Goal: Task Accomplishment & Management: Manage account settings

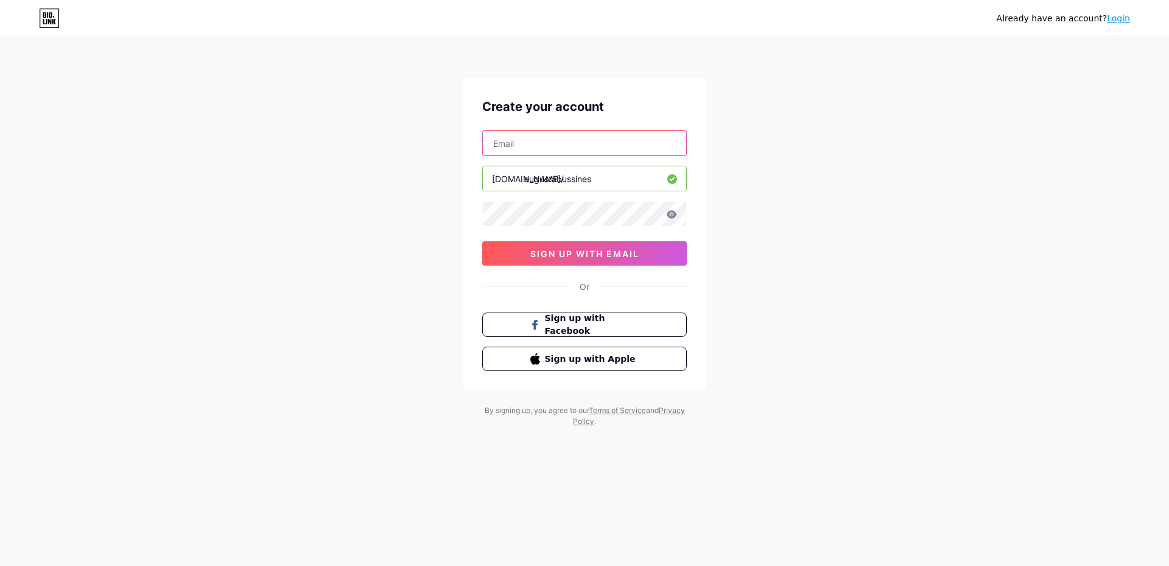
click at [550, 149] on input "text" at bounding box center [584, 143] width 203 height 24
type input "[EMAIL_ADDRESS][DOMAIN_NAME]"
click at [672, 216] on icon at bounding box center [671, 214] width 11 height 9
click at [672, 216] on icon at bounding box center [671, 215] width 12 height 12
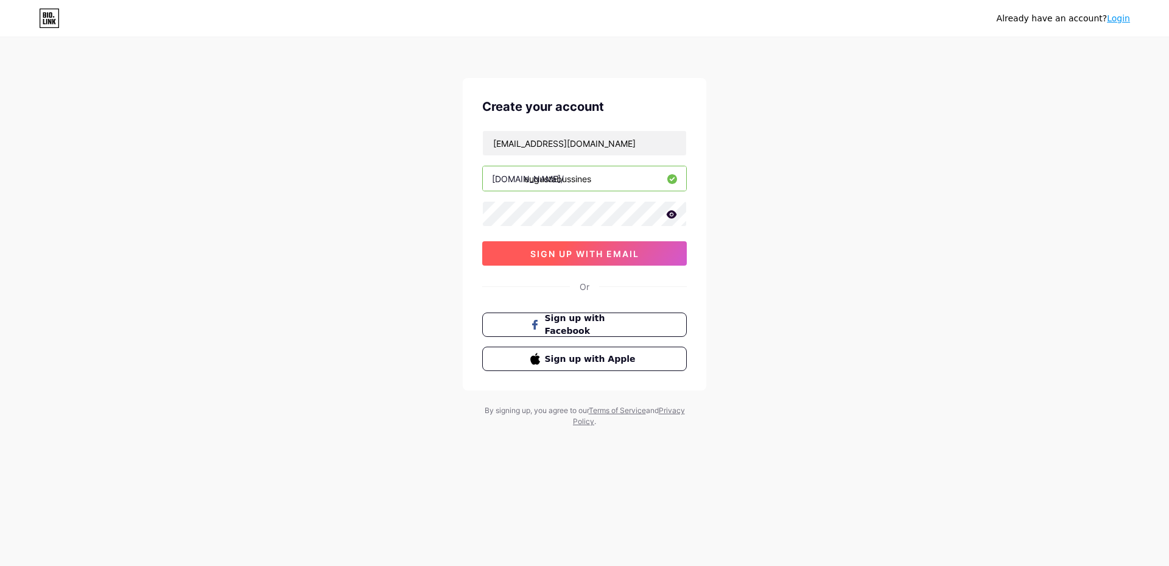
click at [621, 252] on span "sign up with email" at bounding box center [584, 253] width 109 height 10
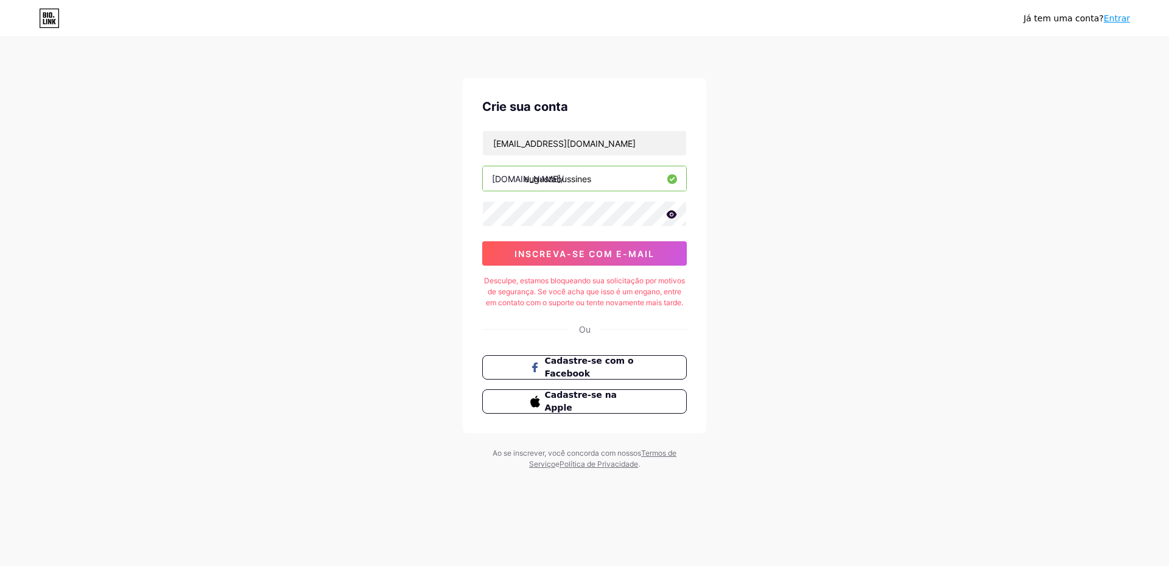
click at [803, 202] on div "[PERSON_NAME] tem uma conta? Entrar Crie sua conta [EMAIL_ADDRESS][DOMAIN_NAME]…" at bounding box center [584, 254] width 1169 height 509
click at [608, 371] on span "Cadastre-se com o Facebook" at bounding box center [592, 367] width 96 height 26
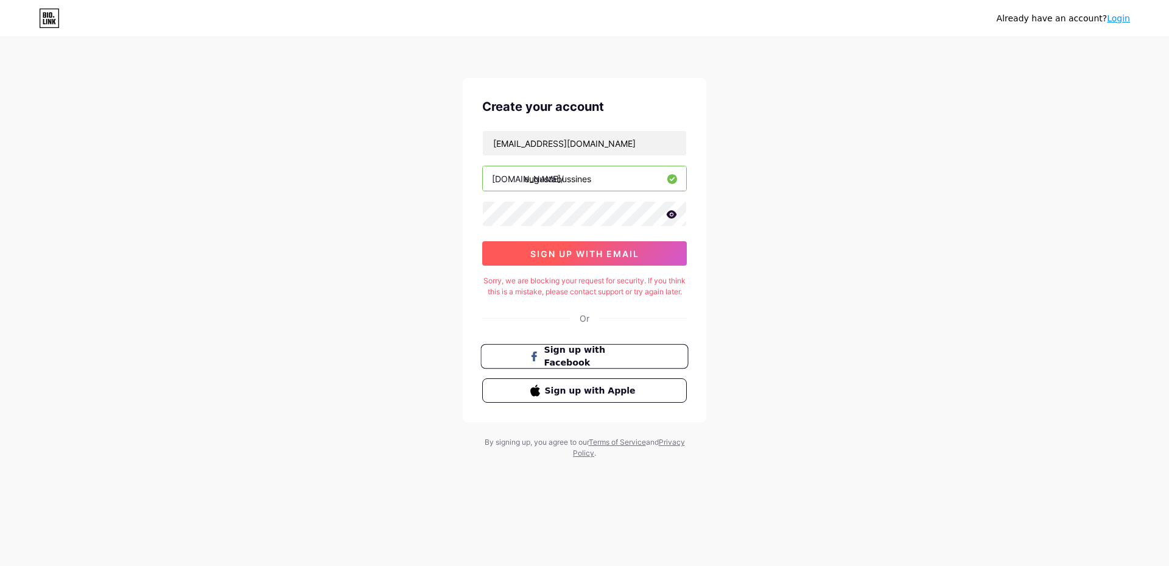
click at [619, 252] on span "sign up with email" at bounding box center [584, 253] width 109 height 10
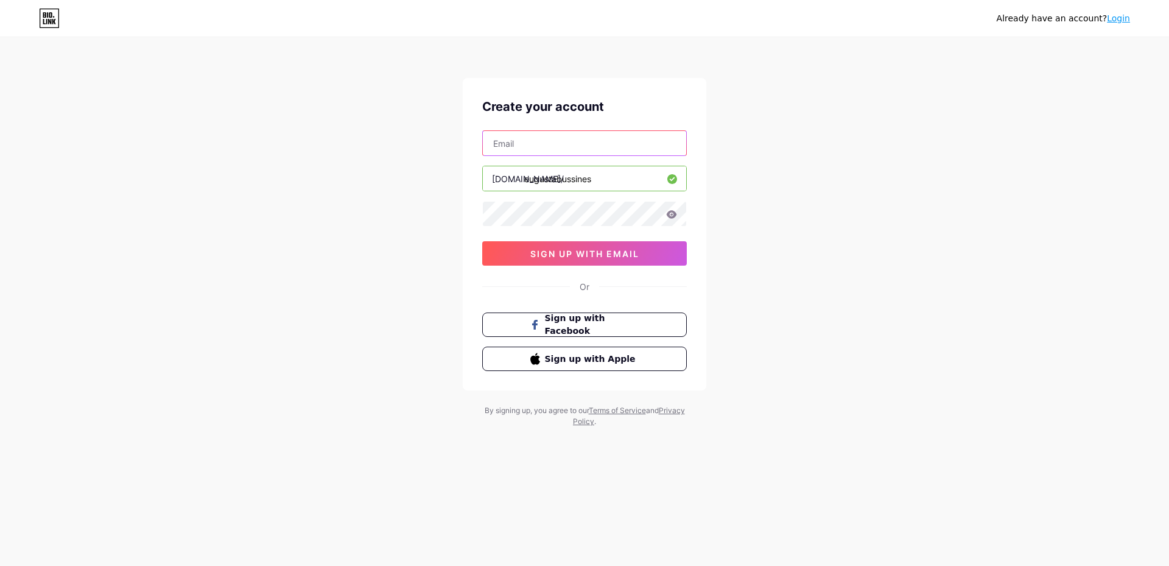
click at [545, 139] on input "text" at bounding box center [584, 143] width 203 height 24
type input "deoliveirasantiagogustavo@outlook.com"
click at [441, 205] on div "Already have an account? Login Create your account deoliveirasantiagogustavo@ou…" at bounding box center [584, 233] width 1169 height 466
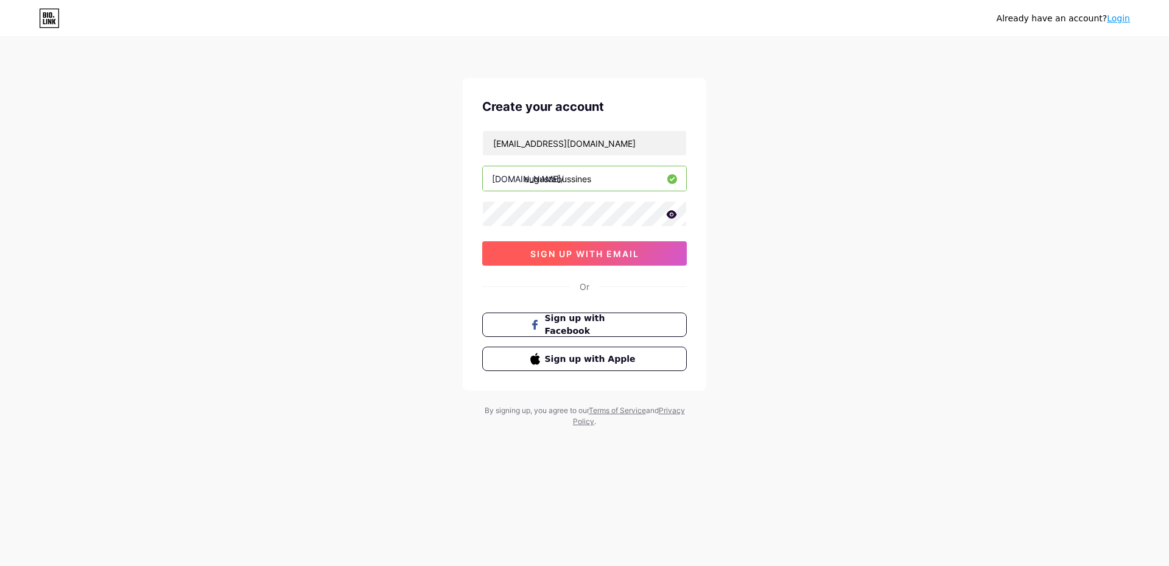
click at [590, 261] on button "sign up with email" at bounding box center [584, 253] width 205 height 24
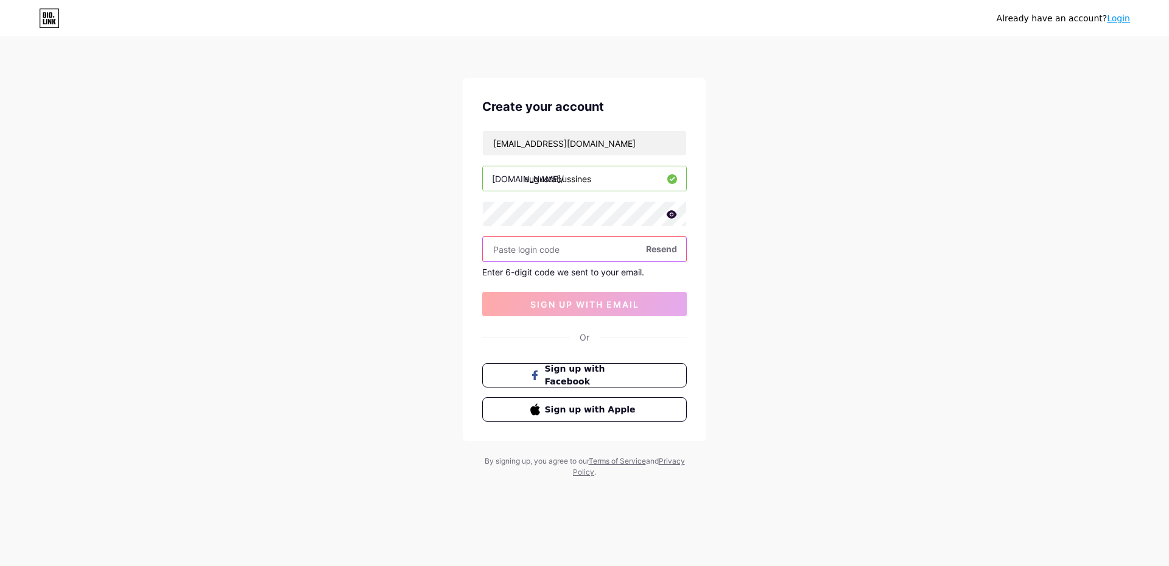
click at [569, 258] on input "text" at bounding box center [584, 249] width 203 height 24
paste input "673990"
type input "673990"
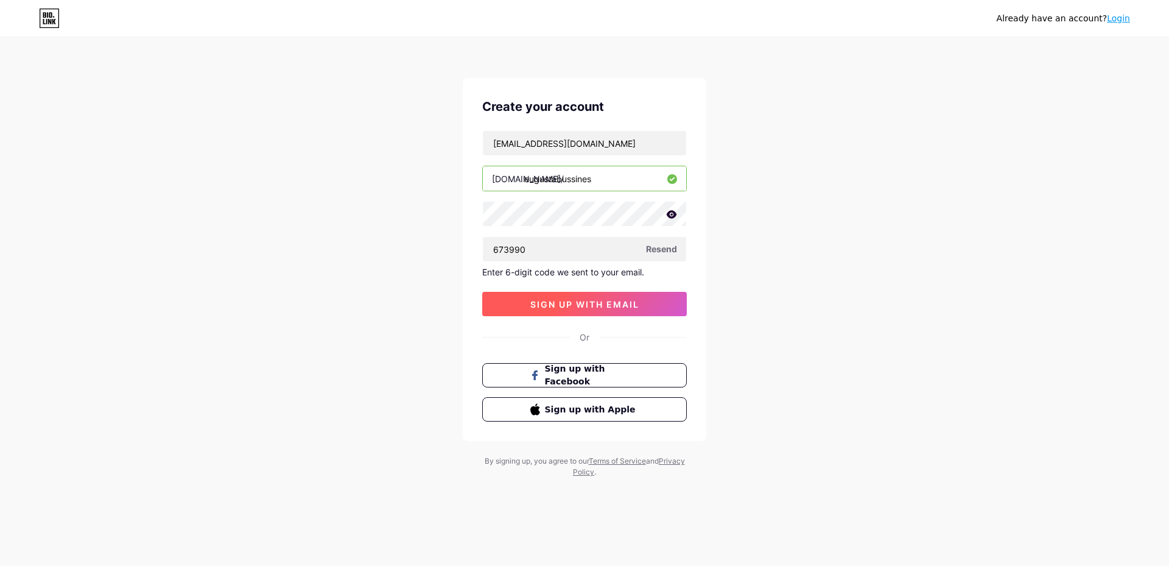
click at [572, 297] on button "sign up with email" at bounding box center [584, 304] width 205 height 24
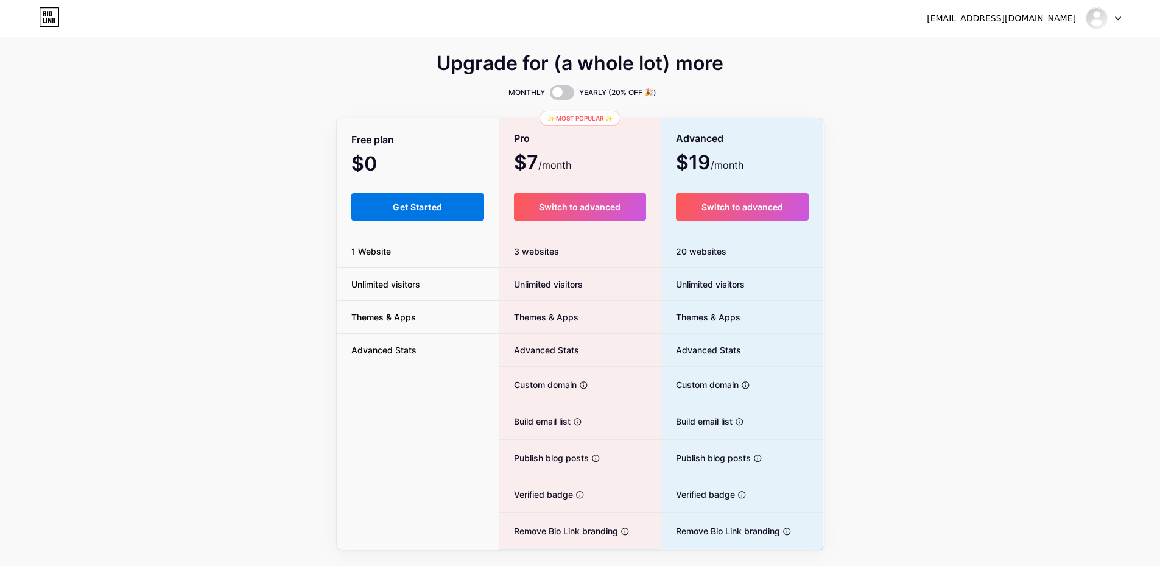
click at [410, 211] on span "Get Started" at bounding box center [417, 207] width 49 height 10
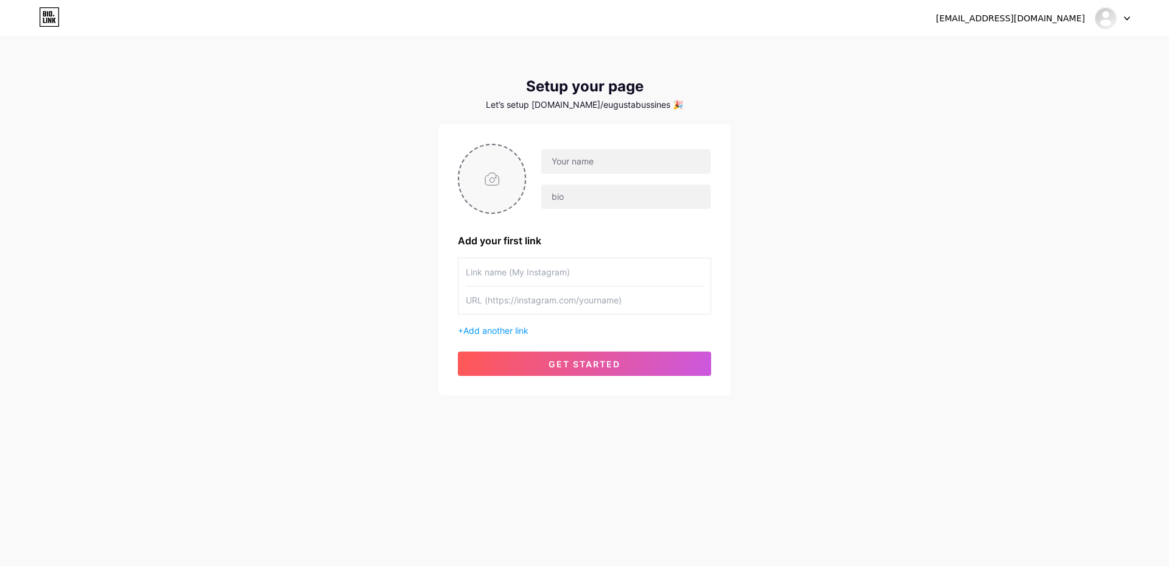
click at [478, 167] on input "file" at bounding box center [492, 179] width 66 height 68
click at [505, 181] on input "file" at bounding box center [492, 179] width 66 height 68
click at [524, 188] on input "file" at bounding box center [492, 179] width 66 height 68
type input "C:\fakepath\532936493_17843772117556987_7111204838747825413_n.jpg"
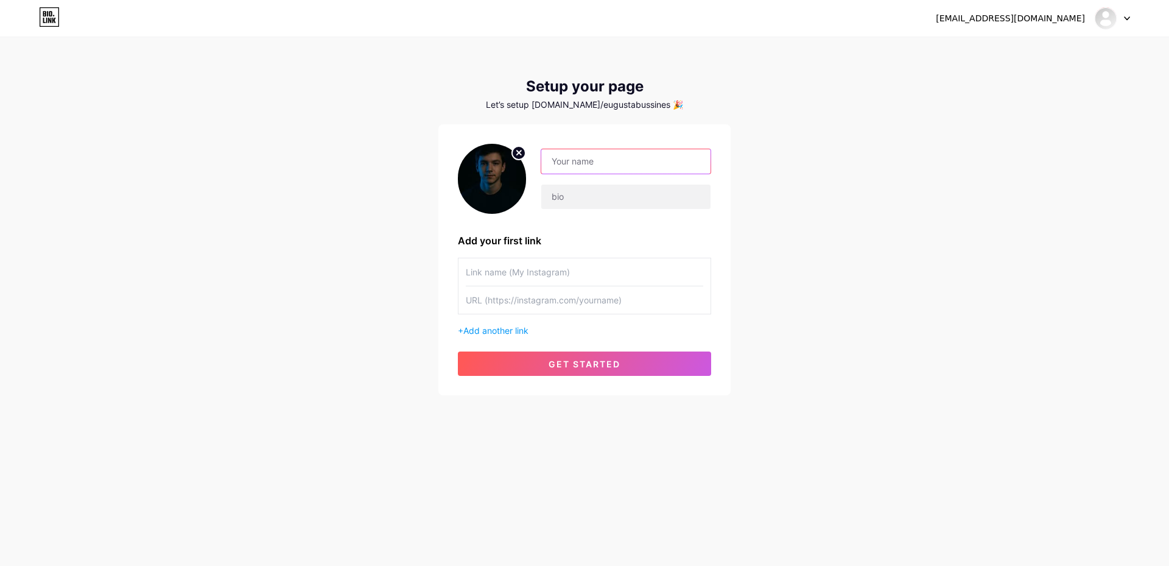
click at [577, 166] on input "text" at bounding box center [625, 161] width 169 height 24
type input "g"
type input "eugustabussines"
click at [587, 200] on input "text" at bounding box center [625, 197] width 169 height 24
click at [632, 202] on input "text" at bounding box center [625, 197] width 169 height 24
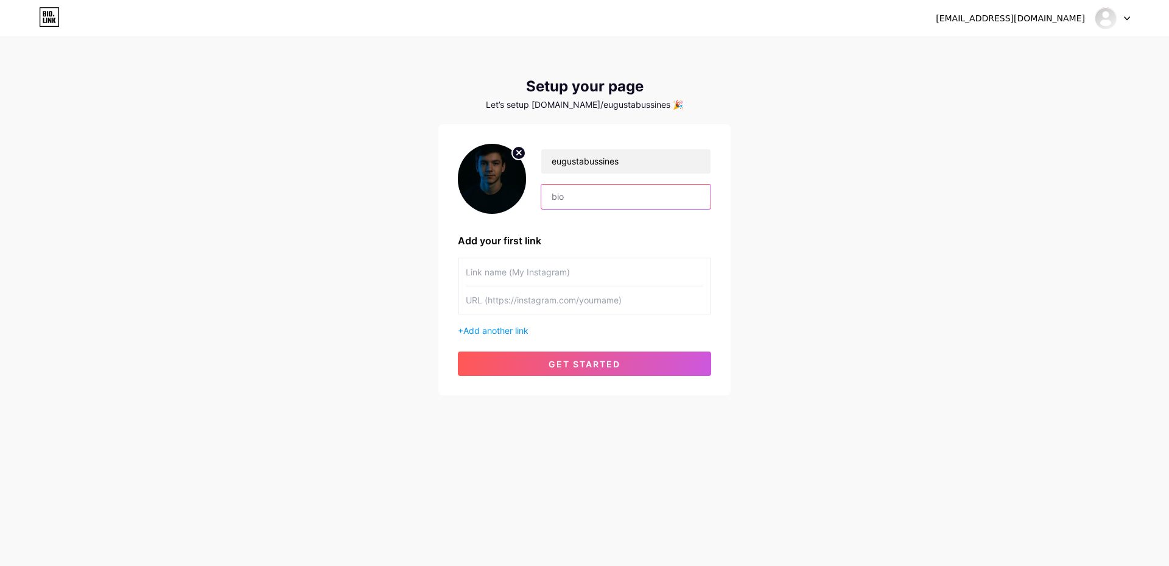
paste input "🚀 Empreendedor digital 👉 Meu curso é a chave para você alcançar resultados 🔥 Ac…"
type input "🚀 Empreendedor digital 👉 Meu curso é a chave para você alcançar resultados 🔥 Ac…"
click at [481, 275] on input "text" at bounding box center [585, 271] width 238 height 27
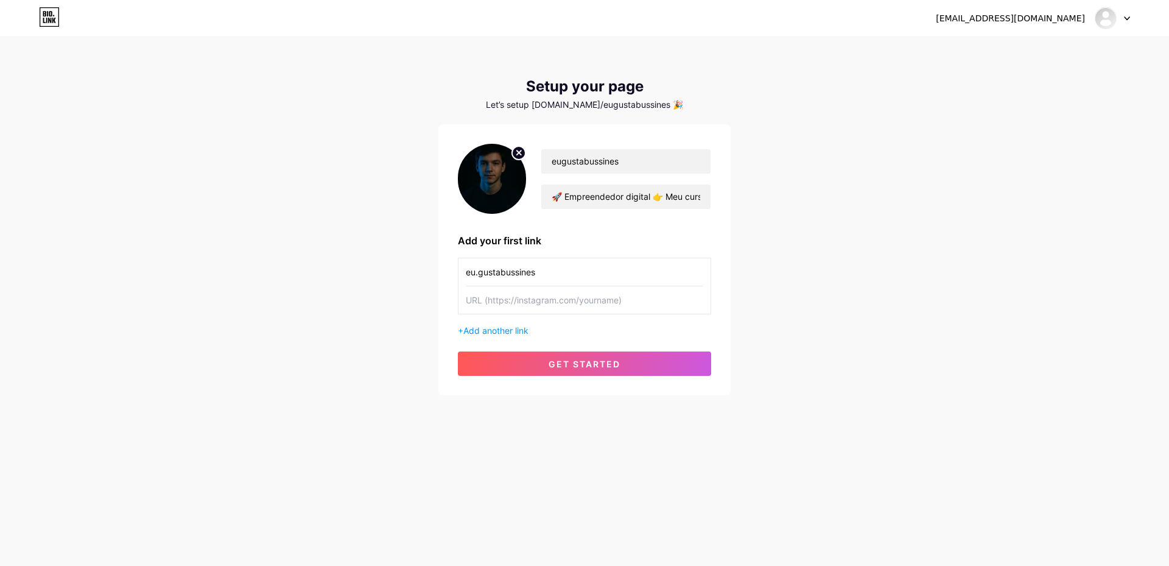
type input "eu.gustabussines"
click at [481, 305] on input "text" at bounding box center [585, 299] width 238 height 27
paste input "https://www.instagram.com/eu.gustabussines/"
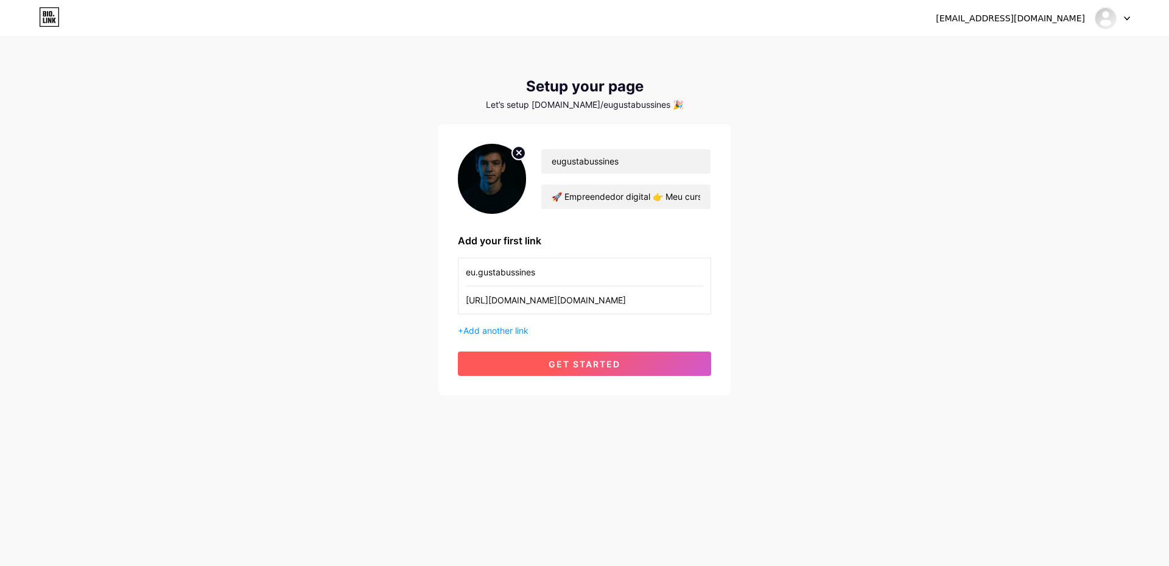
type input "https://www.instagram.com/eu.gustabussines/"
click at [586, 364] on span "get started" at bounding box center [585, 364] width 72 height 10
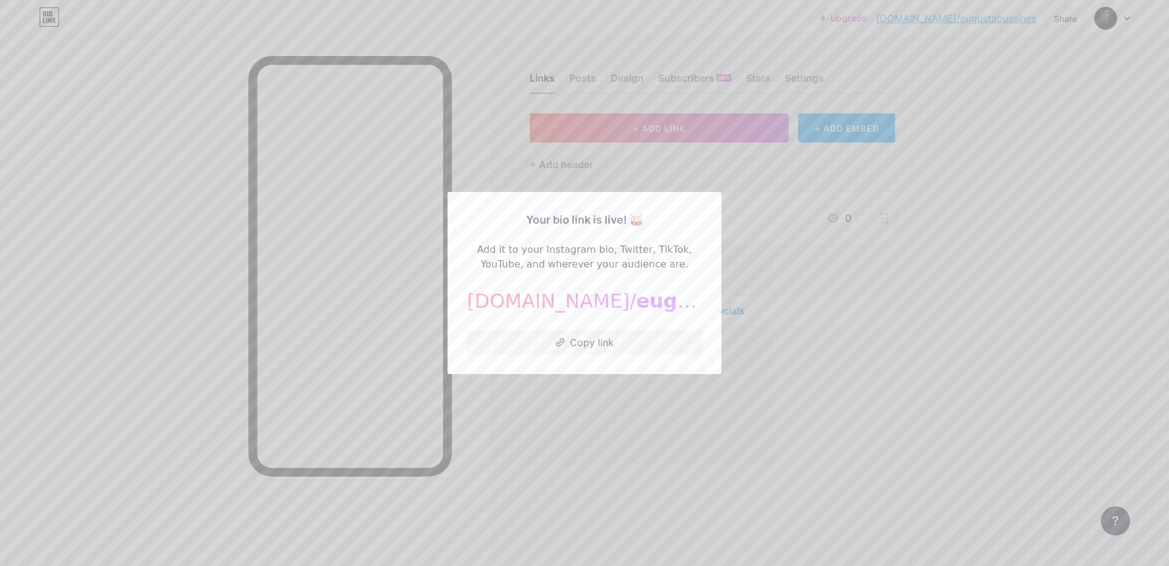
click at [618, 398] on div at bounding box center [584, 283] width 1169 height 566
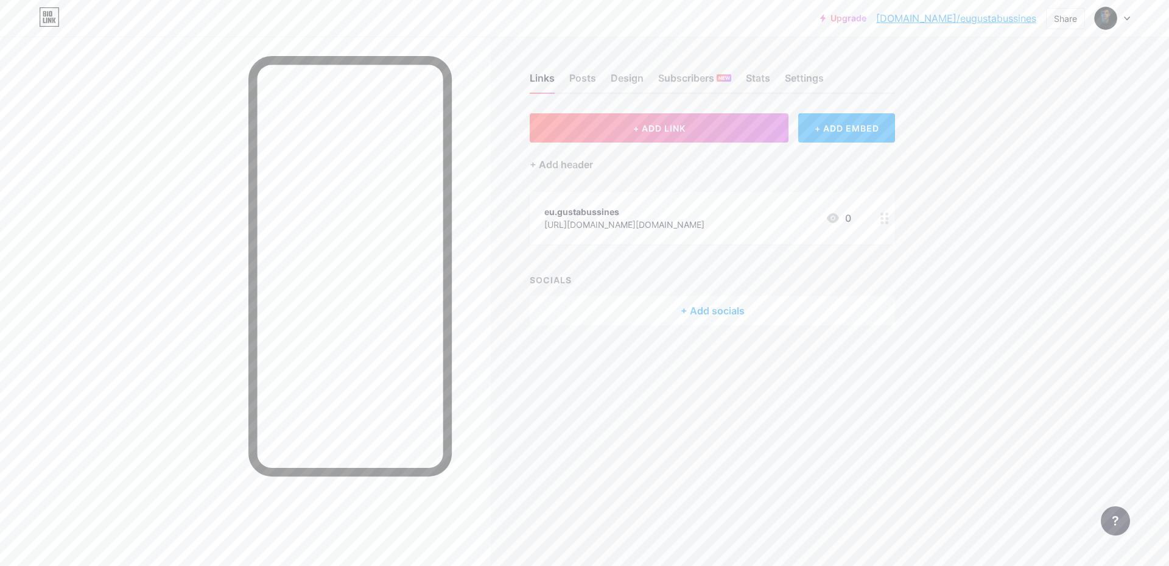
drag, startPoint x: 443, startPoint y: 263, endPoint x: 639, endPoint y: 364, distance: 220.6
click at [632, 396] on div "Links Posts Design Subscribers NEW Stats Settings + ADD LINK + ADD EMBED + Add …" at bounding box center [473, 283] width 946 height 566
click at [780, 210] on div "eu.gustabussines https://www.instagram.com/eu.gustabussines/ 0" at bounding box center [697, 218] width 307 height 28
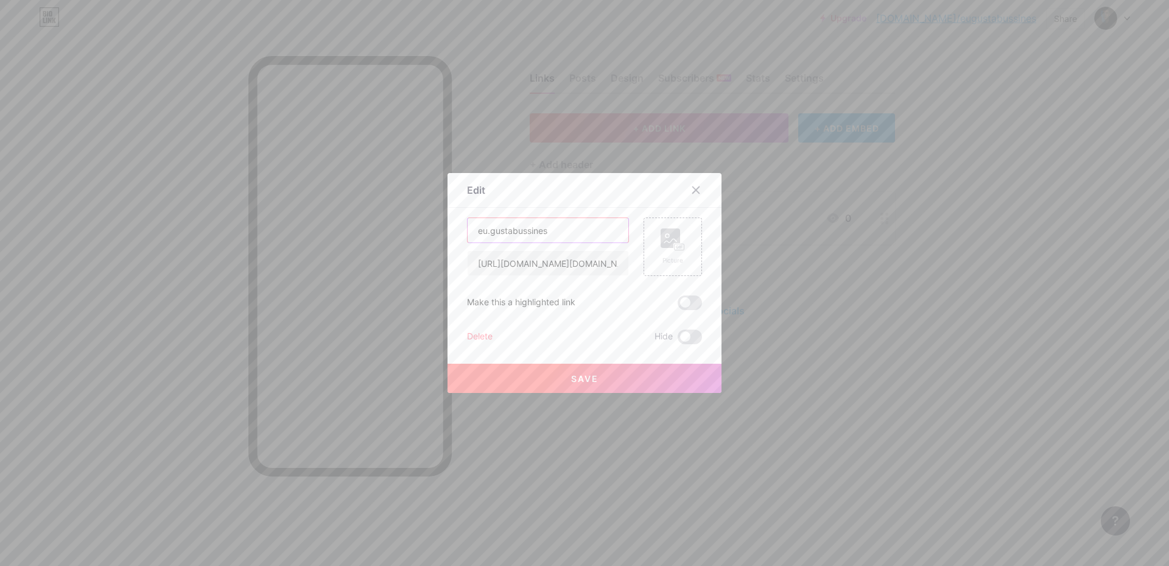
drag, startPoint x: 557, startPoint y: 227, endPoint x: 430, endPoint y: 222, distance: 127.4
click at [430, 222] on div "Edit Content YouTube Play YouTube video without leaving your page. ADD Vimeo Pl…" at bounding box center [584, 283] width 1169 height 566
type input "Meu Instagram 👀"
click at [599, 375] on button "Save" at bounding box center [585, 378] width 274 height 29
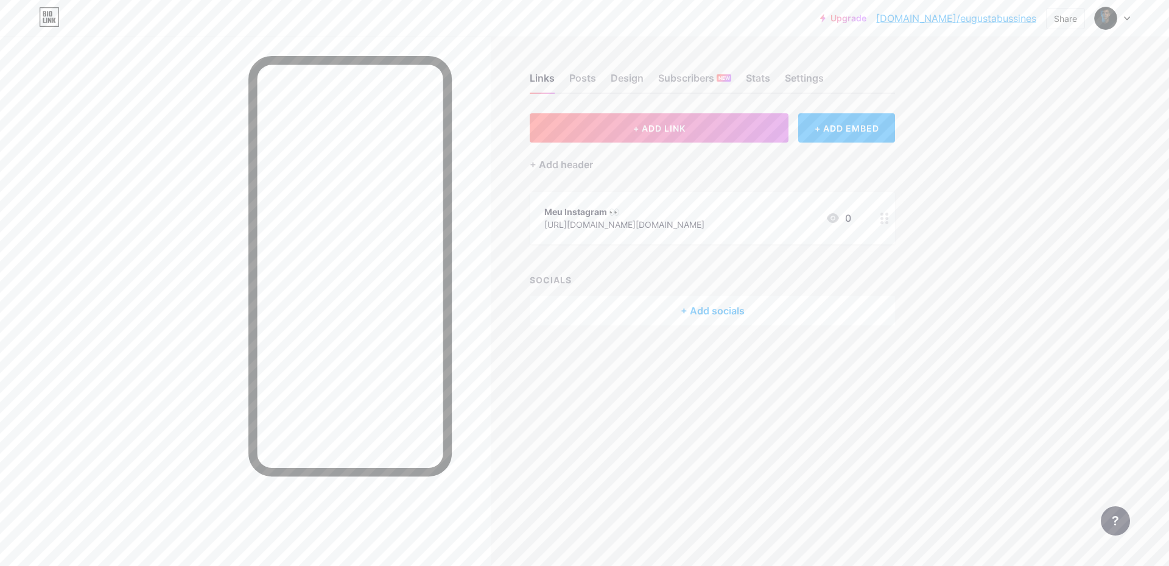
click at [707, 311] on div "+ Add socials" at bounding box center [712, 310] width 365 height 29
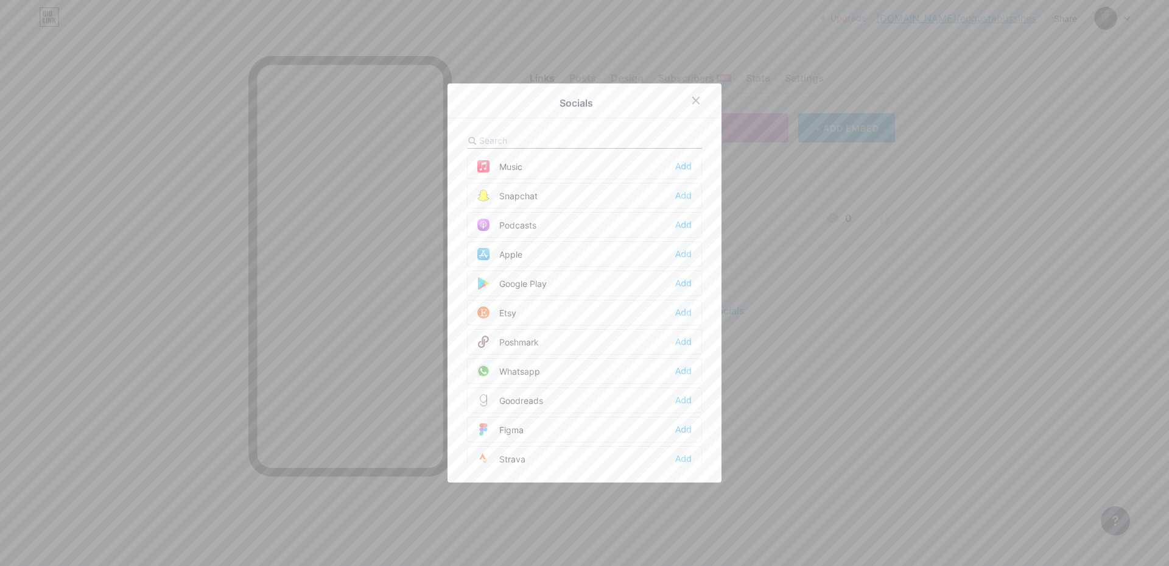
click at [513, 371] on div "Whatsapp" at bounding box center [508, 371] width 63 height 12
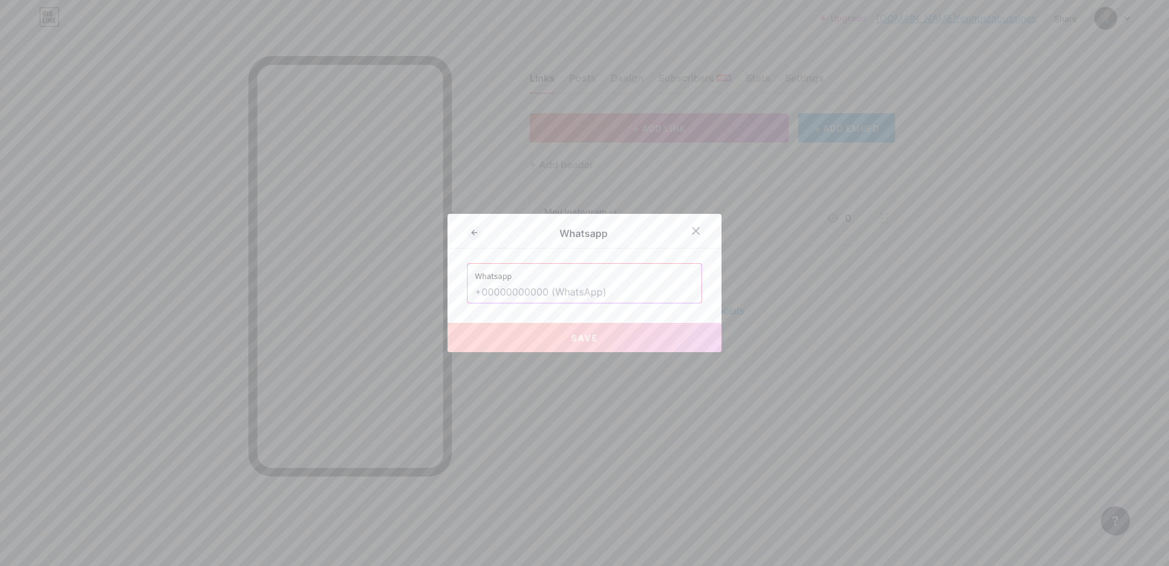
click at [549, 290] on input "text" at bounding box center [584, 292] width 219 height 21
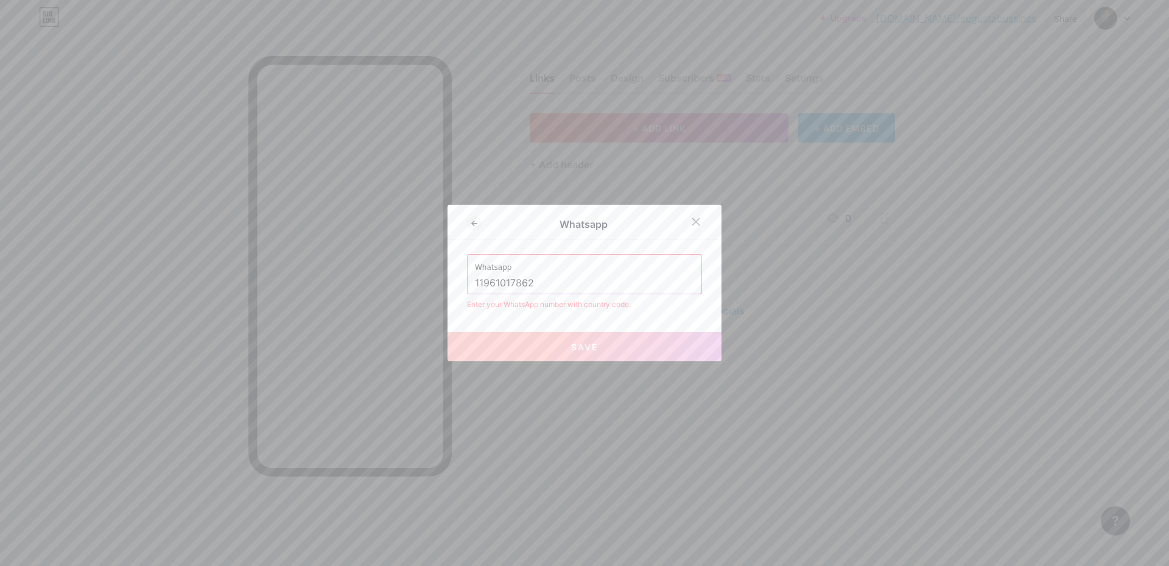
click at [475, 281] on input "11961017862" at bounding box center [584, 283] width 219 height 21
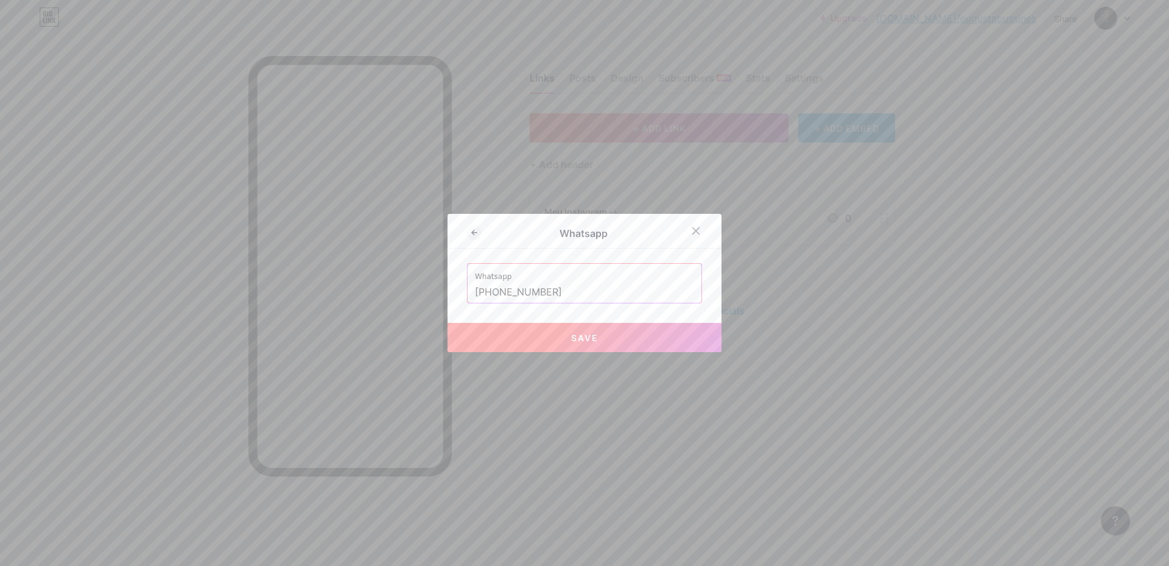
click at [546, 334] on button "Save" at bounding box center [585, 337] width 274 height 29
type input "https://wa.me/+55 11961017862"
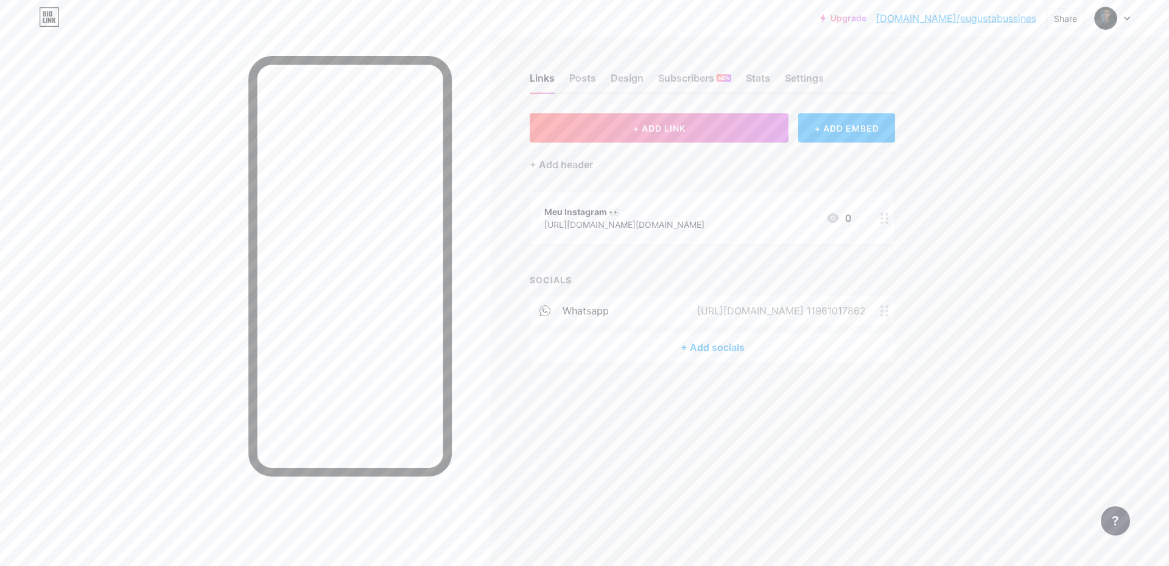
click at [699, 356] on div "+ Add socials" at bounding box center [712, 347] width 365 height 29
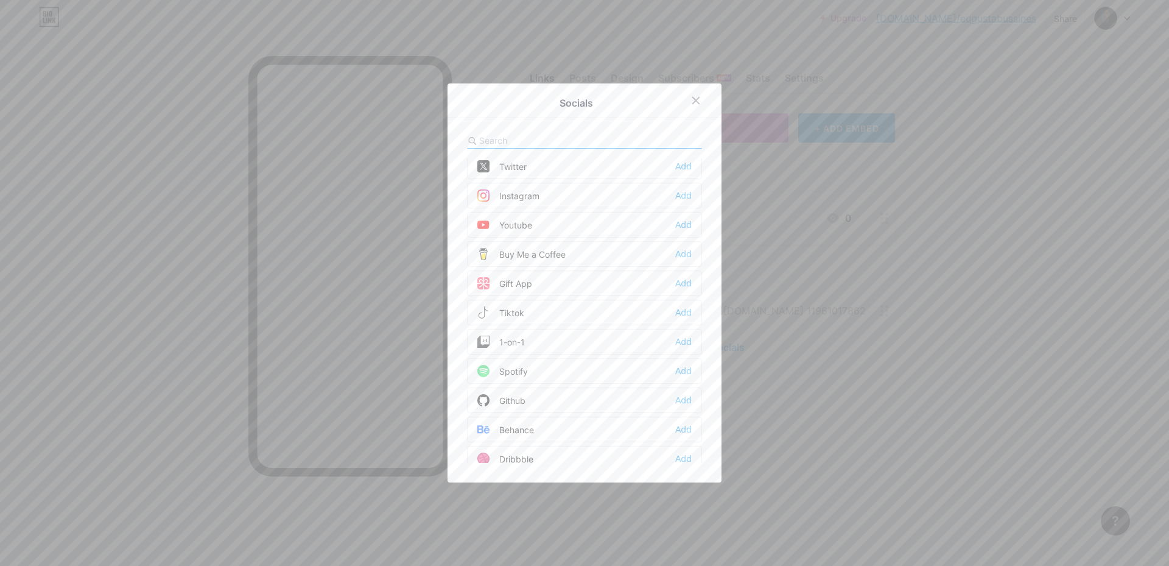
scroll to position [0, 0]
click at [515, 382] on div "Tiktok" at bounding box center [500, 376] width 47 height 12
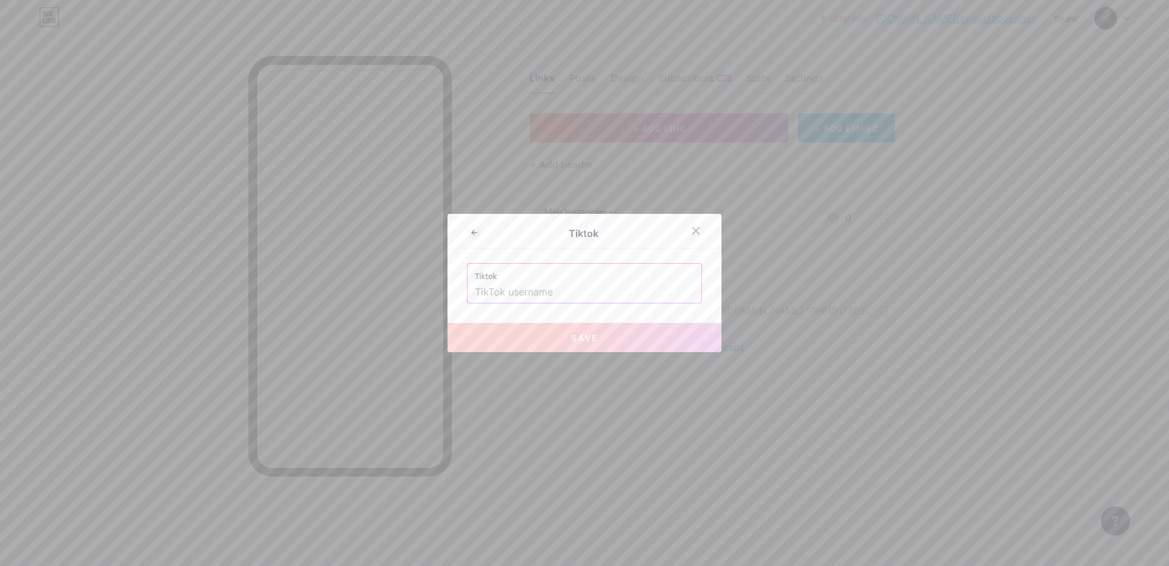
click at [499, 297] on input "text" at bounding box center [584, 292] width 219 height 21
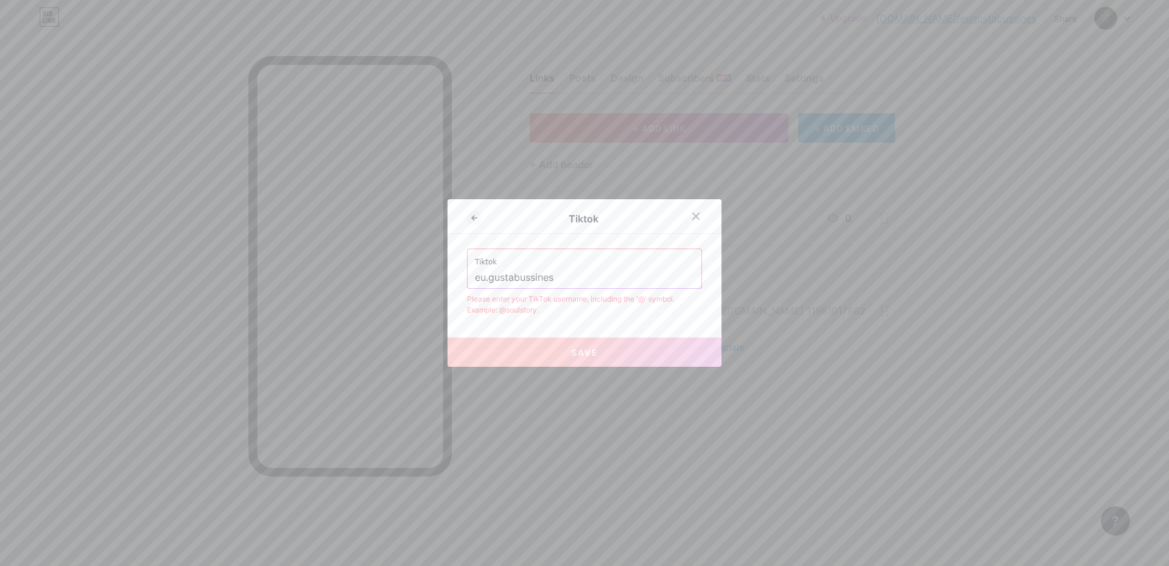
click at [484, 276] on input "eu.gustabussines" at bounding box center [584, 277] width 219 height 21
click at [558, 278] on input "eugustabussines" at bounding box center [584, 277] width 219 height 21
click at [475, 276] on input "eugustabussines@" at bounding box center [584, 277] width 219 height 21
drag, startPoint x: 566, startPoint y: 278, endPoint x: 457, endPoint y: 272, distance: 109.2
click at [457, 272] on div "Tiktok Tiktok @eugustabussines@ Please enter your TikTok username, including th…" at bounding box center [585, 282] width 274 height 167
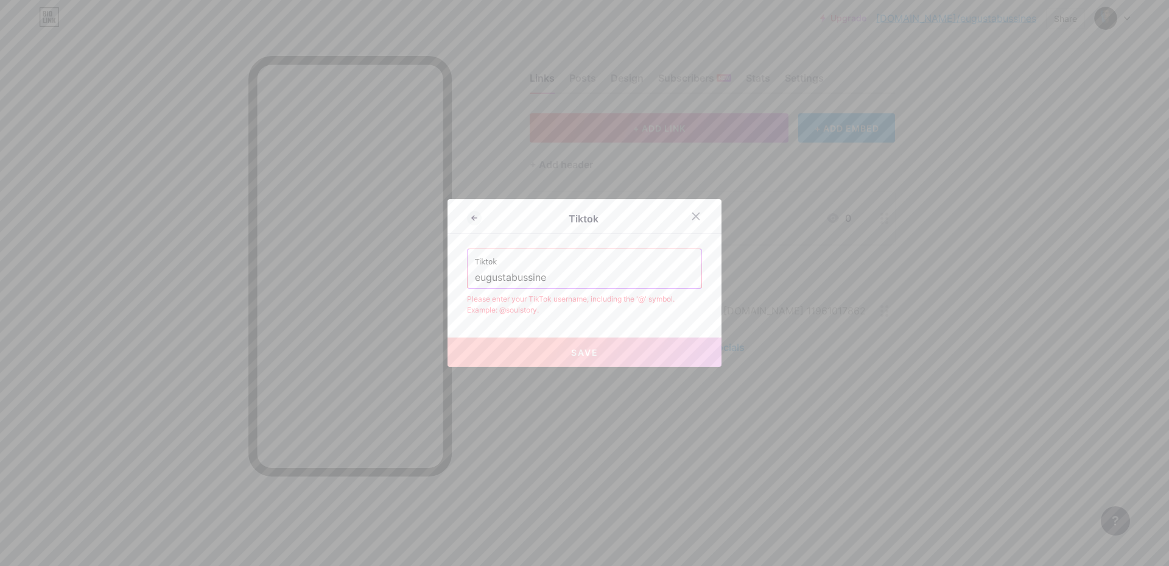
type input "eugustabussines"
drag, startPoint x: 620, startPoint y: 389, endPoint x: 581, endPoint y: 334, distance: 66.8
click at [620, 388] on div at bounding box center [584, 283] width 1169 height 566
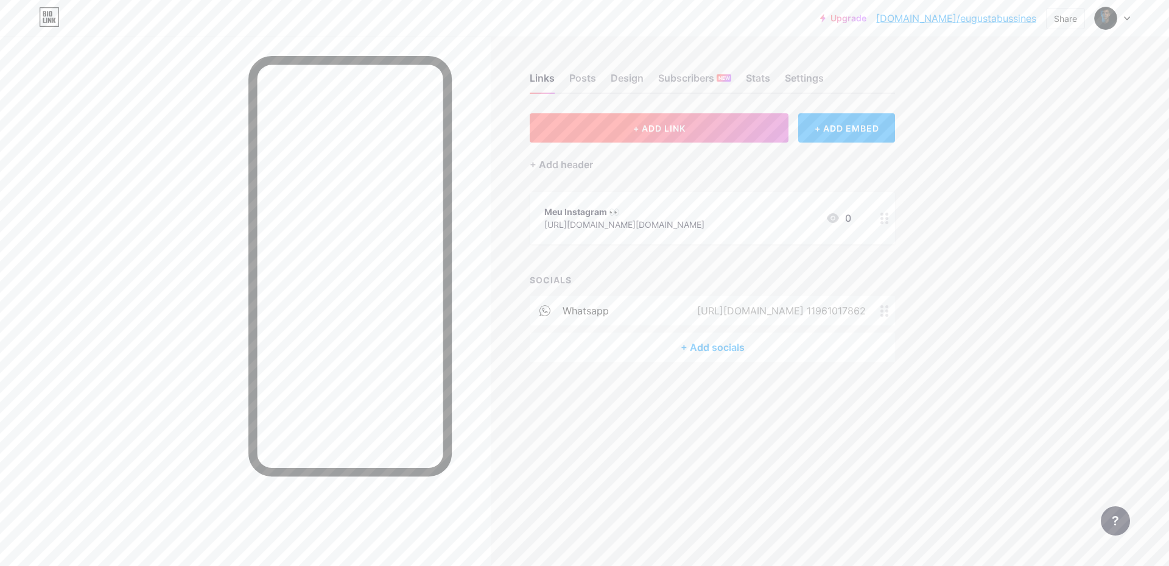
click at [660, 123] on span "+ ADD LINK" at bounding box center [659, 128] width 52 height 10
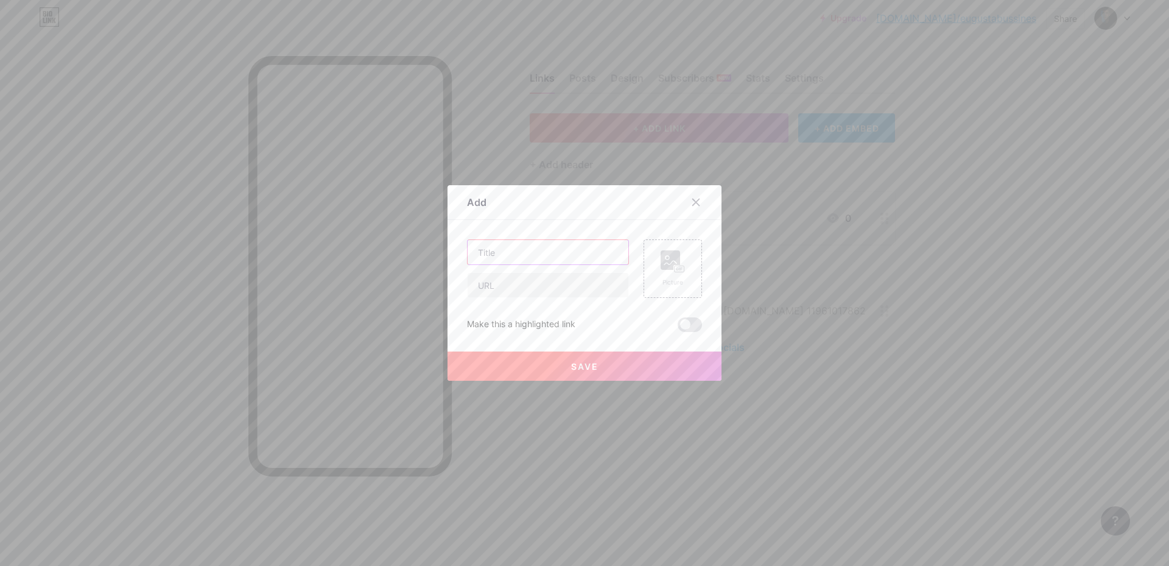
click at [532, 258] on input "text" at bounding box center [548, 252] width 161 height 24
type input "Meu Contato Para mais Informações"
click at [674, 275] on div "Picture" at bounding box center [673, 268] width 24 height 37
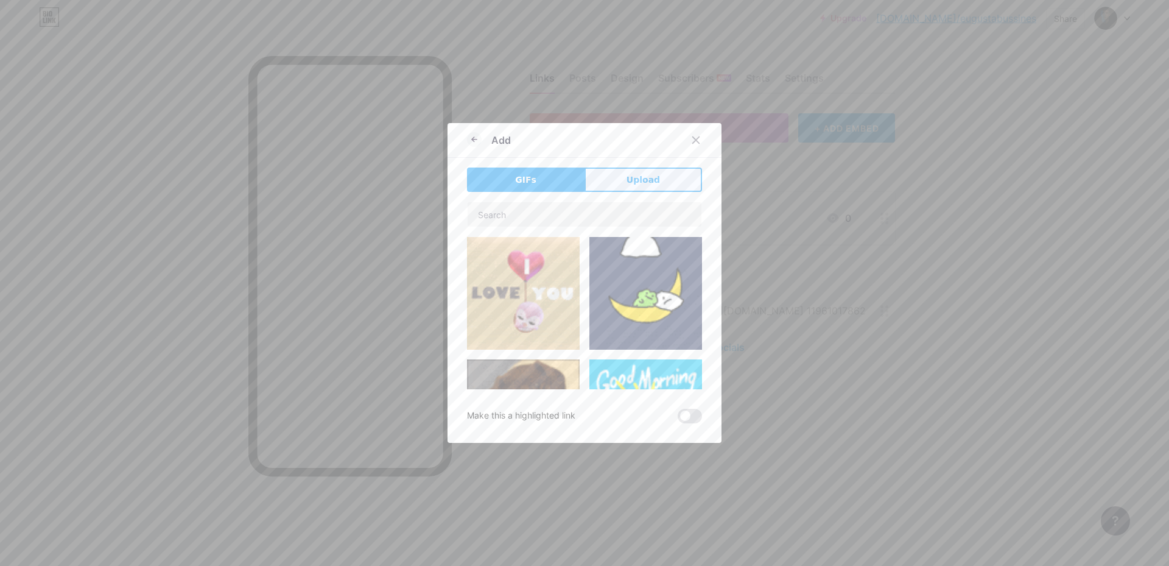
click at [614, 177] on button "Upload" at bounding box center [644, 179] width 118 height 24
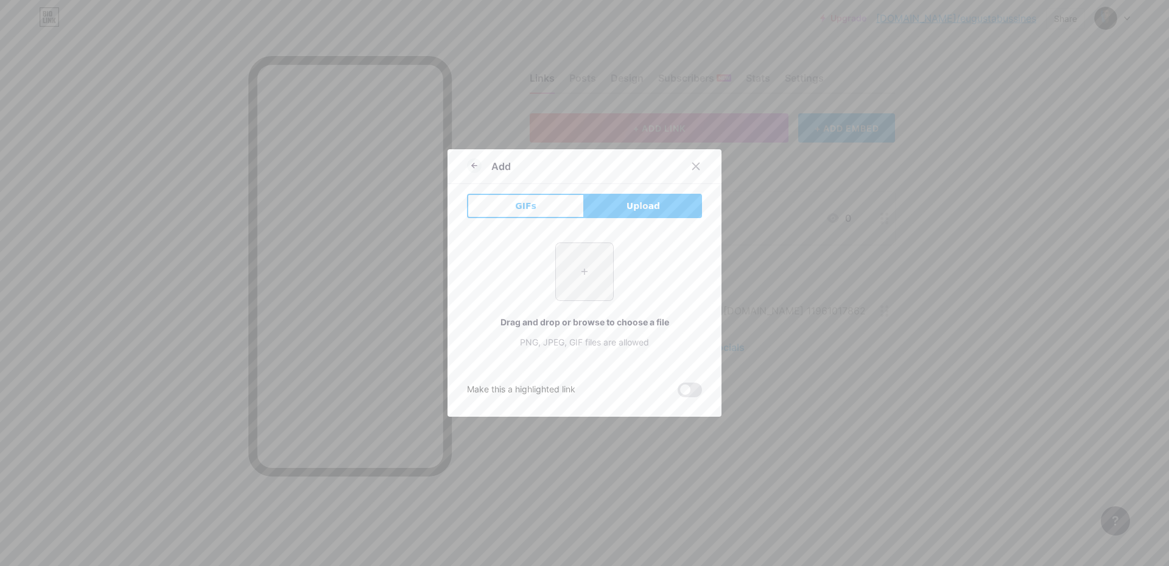
click at [572, 274] on input "file" at bounding box center [584, 271] width 57 height 57
type input "C:\fakepath\Ícones PVO_20250116102830.png"
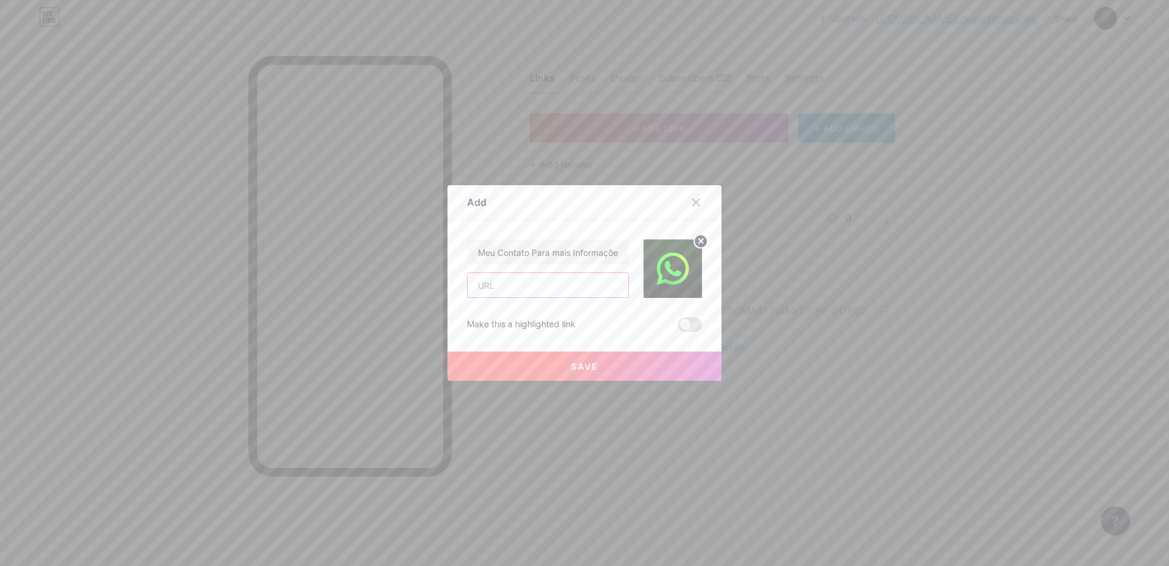
click at [563, 292] on input "text" at bounding box center [548, 285] width 161 height 24
paste input "https://wa.me/+5511961017862?text=Eu%20quero%20aprender%2C%20me%20ensina%3F"
type input "https://wa.me/+5511961017862?text=Eu%20quero%20aprender%2C%20me%20ensina%3F"
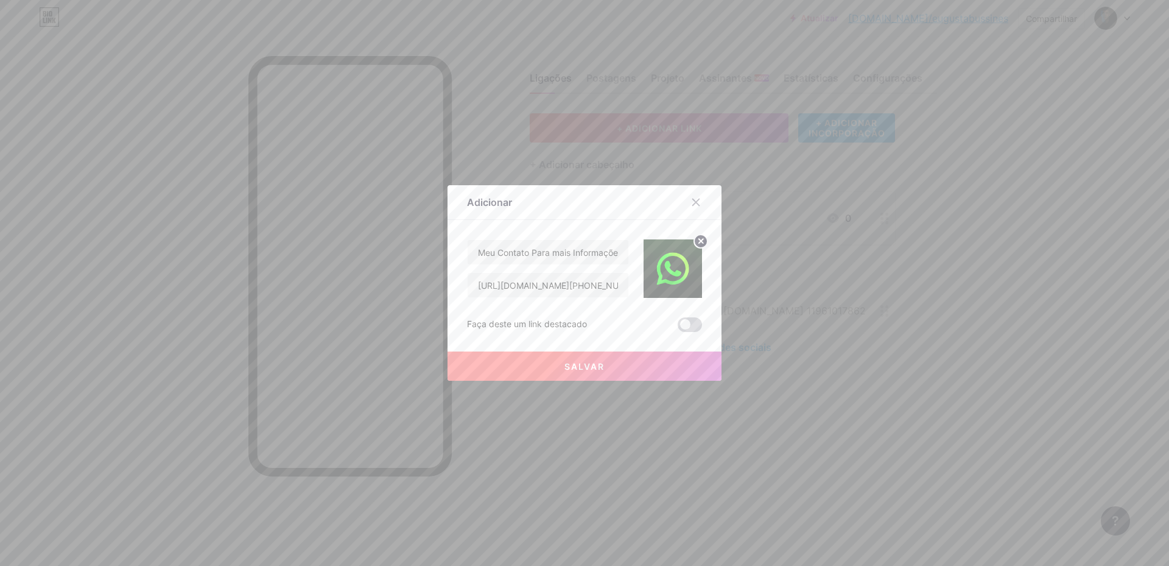
click at [685, 325] on span at bounding box center [690, 324] width 24 height 15
click at [678, 328] on input "checkbox" at bounding box center [678, 328] width 0 height 0
click at [621, 365] on button "Salvar" at bounding box center [585, 365] width 274 height 29
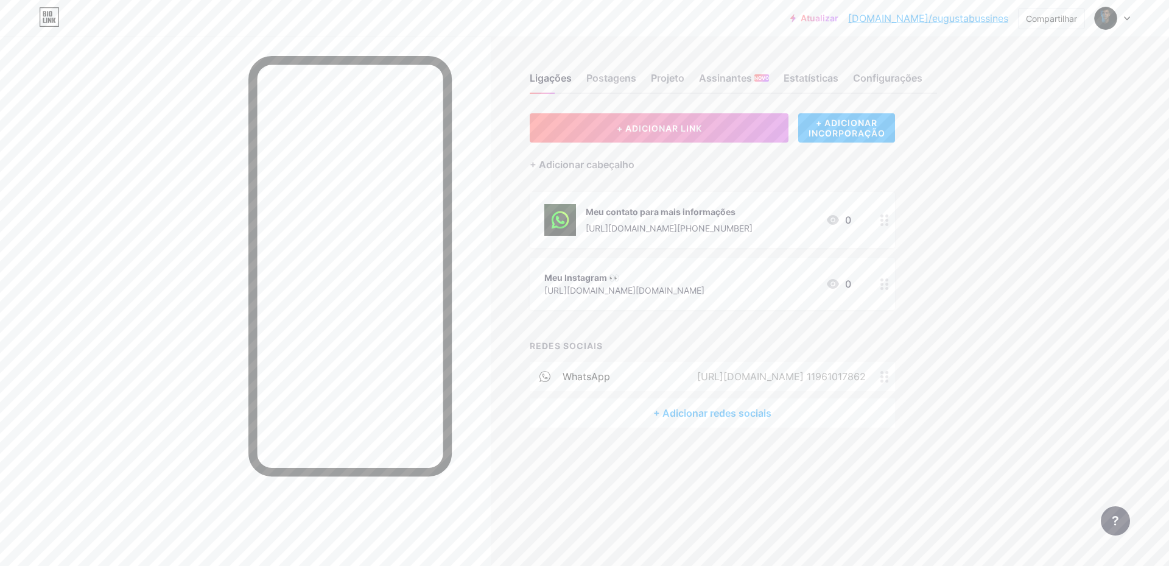
drag, startPoint x: 819, startPoint y: 375, endPoint x: 669, endPoint y: 379, distance: 150.5
click at [669, 379] on div "WhatsApp https://wa.me/+55 11961017862" at bounding box center [712, 376] width 365 height 29
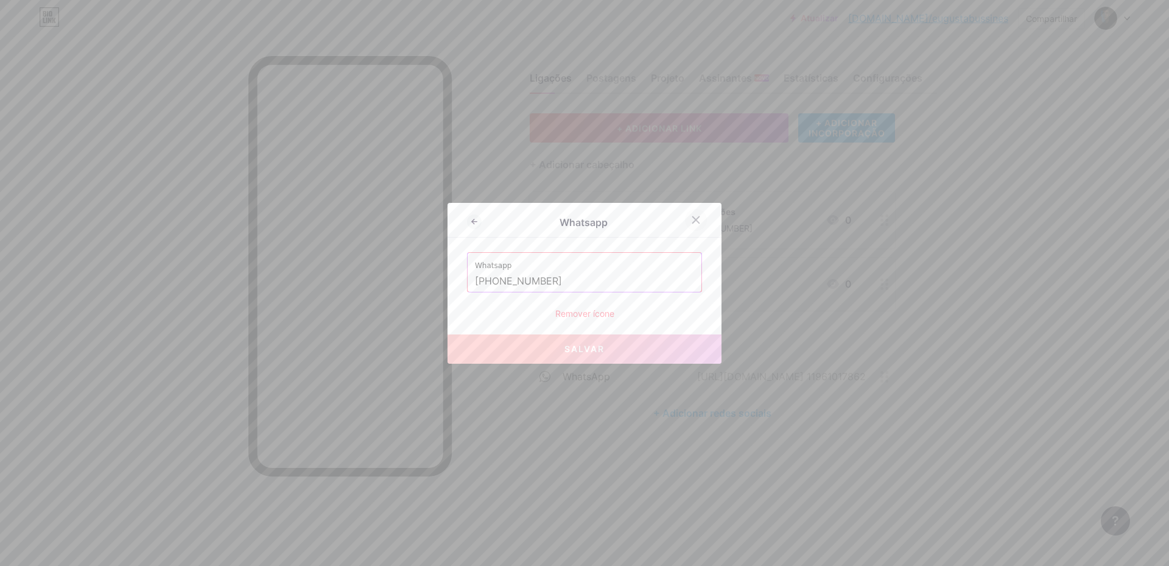
click at [698, 222] on div at bounding box center [696, 220] width 22 height 22
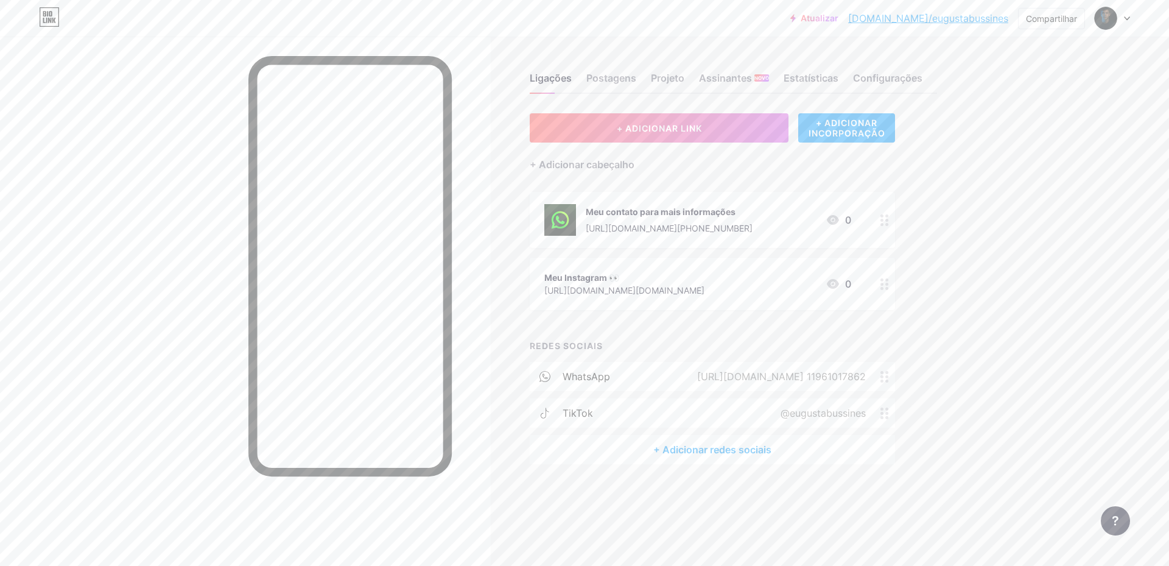
drag, startPoint x: 875, startPoint y: 370, endPoint x: 488, endPoint y: 378, distance: 386.8
click at [488, 378] on div at bounding box center [245, 320] width 491 height 566
click at [666, 404] on div "TikTok @eugustabussines" at bounding box center [712, 412] width 365 height 29
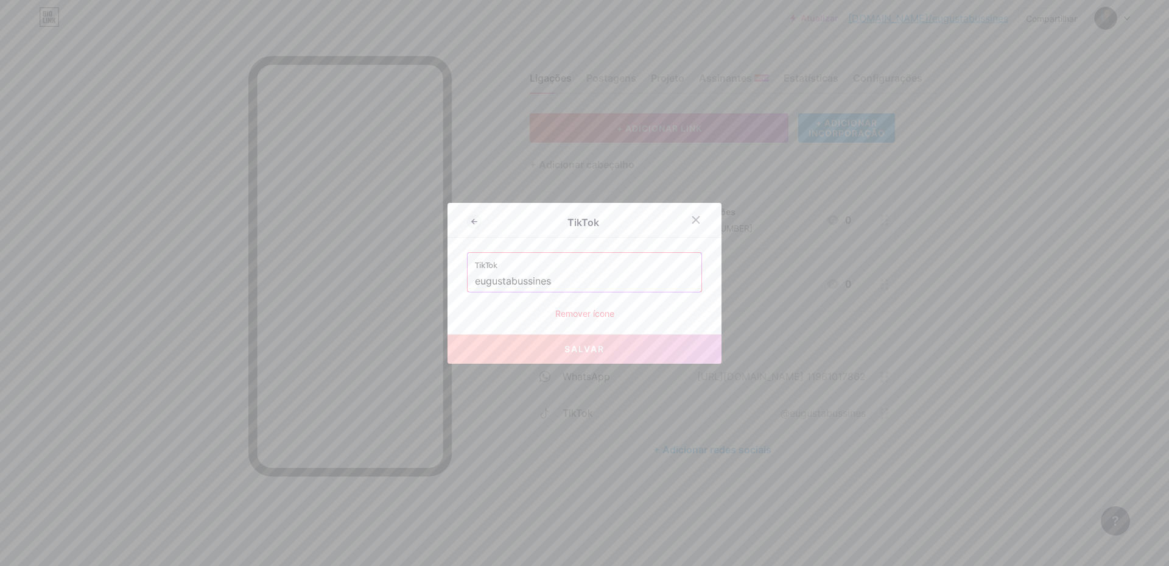
click at [605, 314] on font "Remover ícone" at bounding box center [584, 313] width 59 height 10
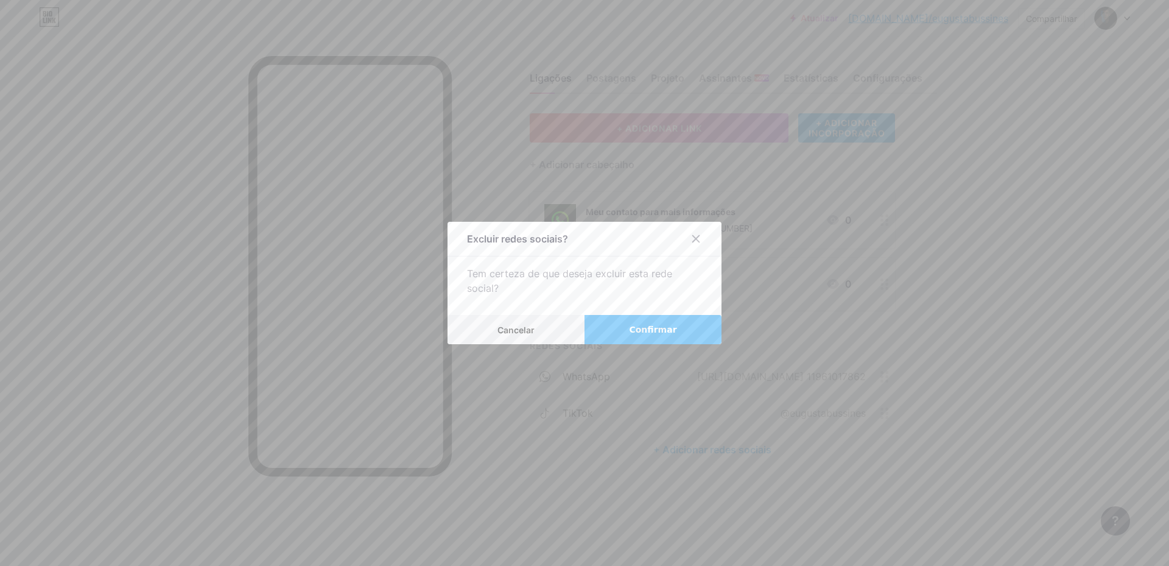
click at [613, 331] on button "Confirmar" at bounding box center [653, 329] width 137 height 29
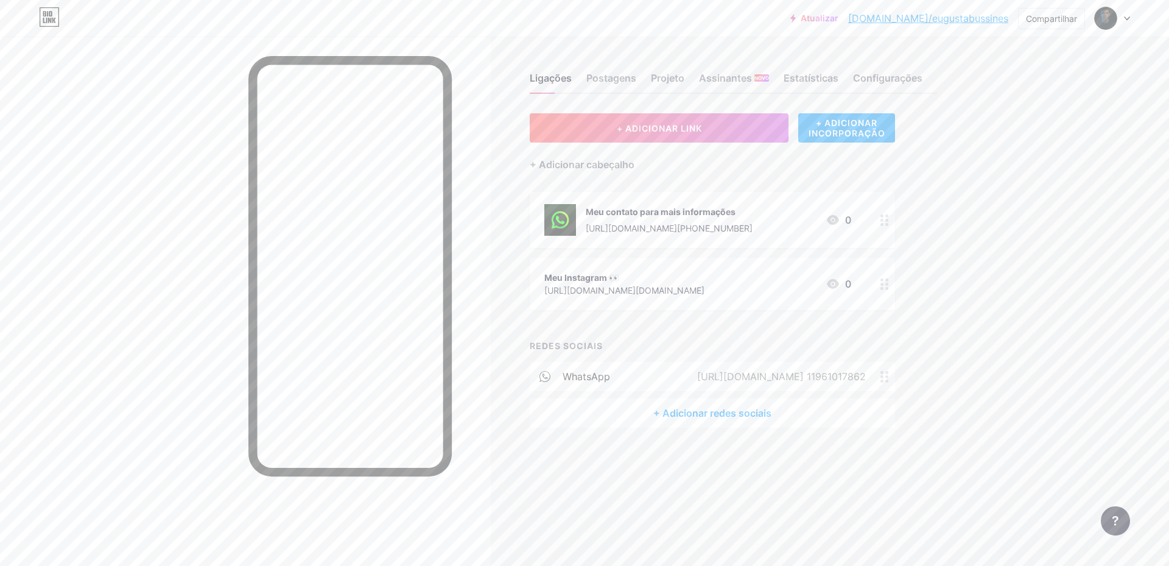
drag, startPoint x: 631, startPoint y: 379, endPoint x: 580, endPoint y: 380, distance: 51.2
click at [580, 380] on font "WhatsApp" at bounding box center [587, 376] width 48 height 12
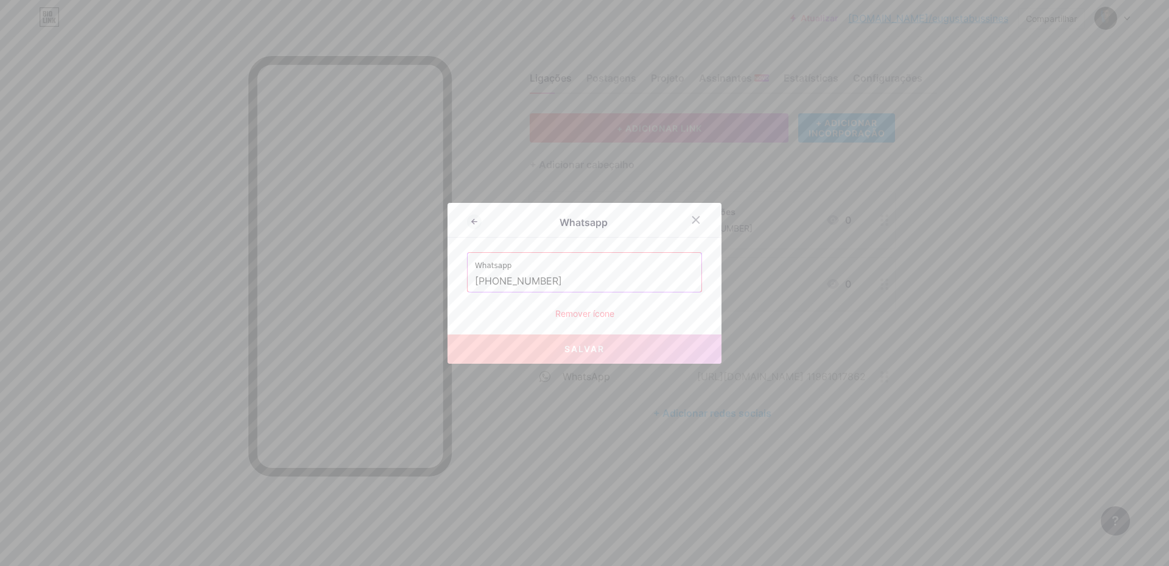
click at [582, 308] on font "Remover ícone" at bounding box center [584, 313] width 59 height 10
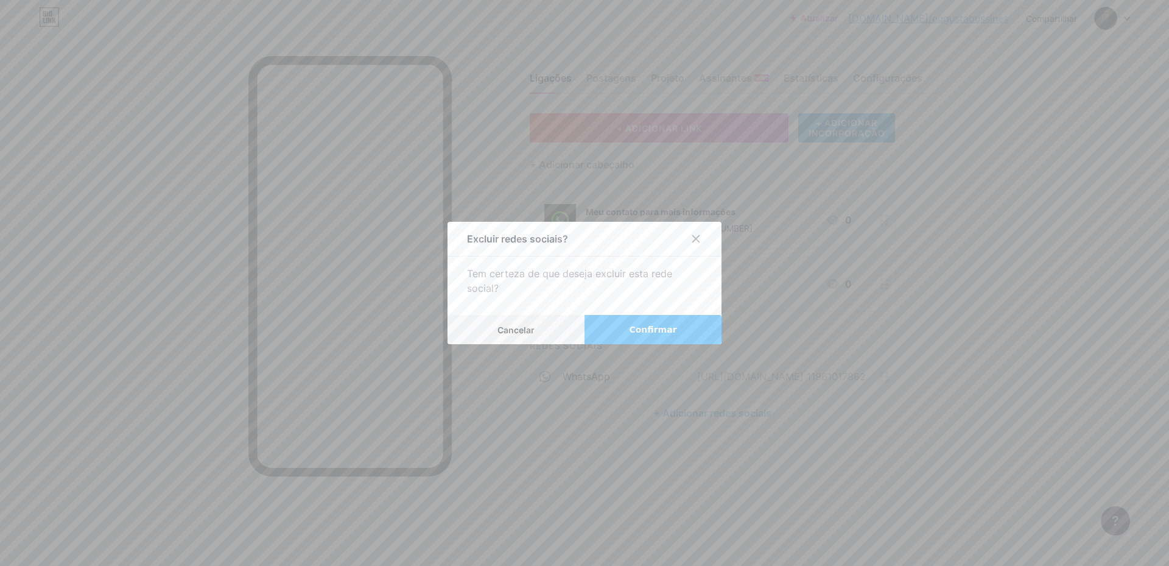
click at [657, 330] on font "Confirmar" at bounding box center [653, 330] width 48 height 10
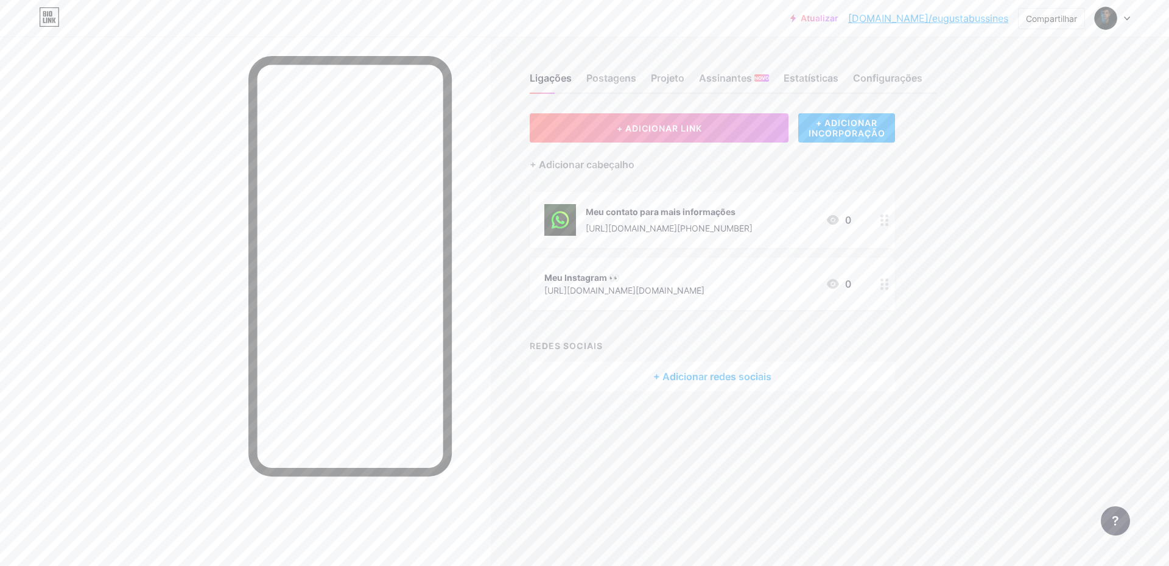
drag, startPoint x: 765, startPoint y: 207, endPoint x: 604, endPoint y: 226, distance: 161.9
click at [604, 226] on font "https://wa.me/+5511961017862?text=Eu%20quero%20aprender%2C%20me%20ensina%3F" at bounding box center [669, 228] width 167 height 10
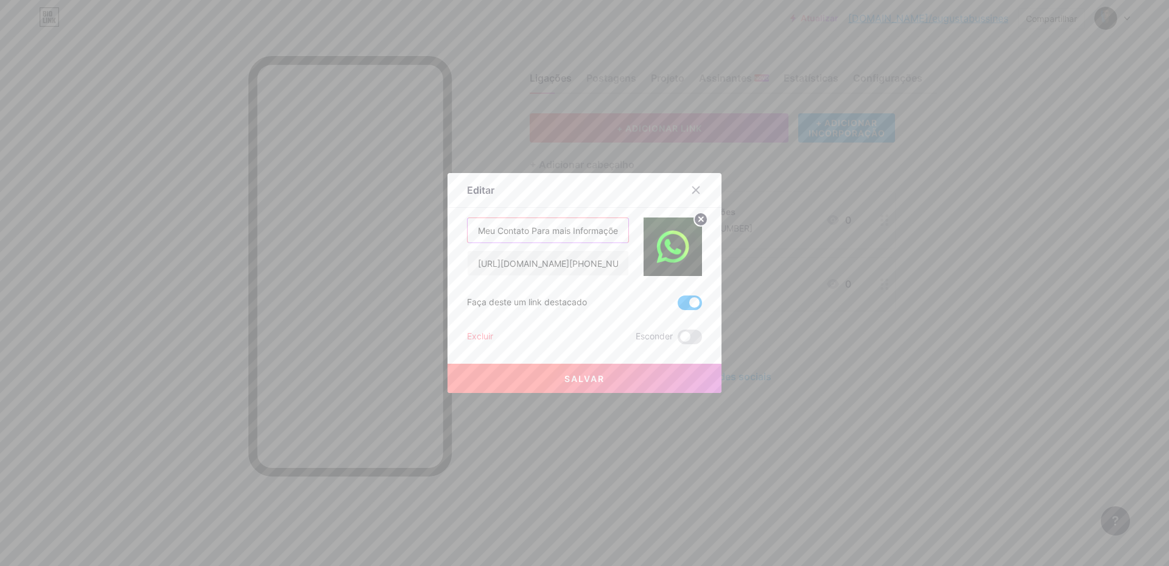
scroll to position [0, 6]
drag, startPoint x: 527, startPoint y: 226, endPoint x: 710, endPoint y: 226, distance: 183.3
click at [710, 226] on div "Editar Contente YouTube Reproduza vídeos do YouTube sem sair da sua página. ADI…" at bounding box center [585, 283] width 274 height 220
type input "M"
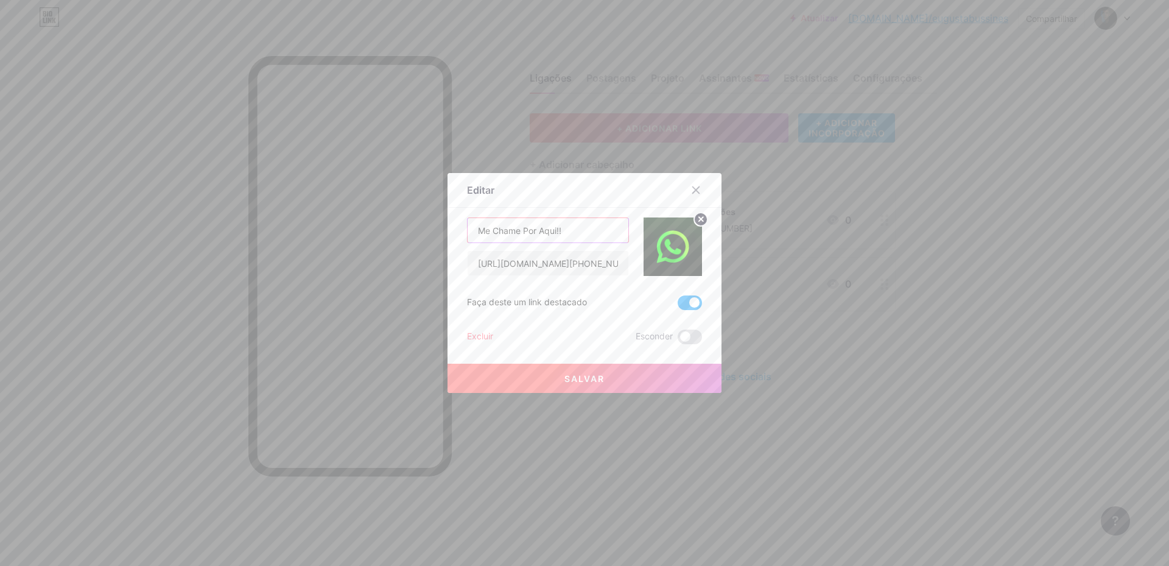
type input "Me Chame Por Aqui!!"
click at [537, 372] on button "Salvar" at bounding box center [585, 378] width 274 height 29
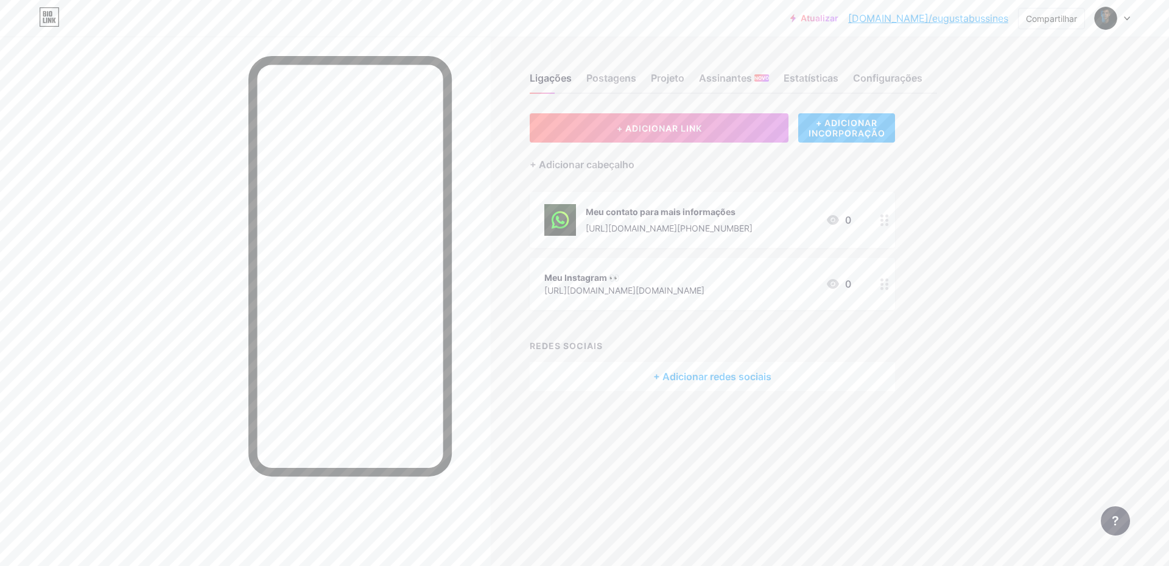
click at [854, 128] on font "+ ADICIONAR INCORPORAÇÃO" at bounding box center [847, 128] width 77 height 21
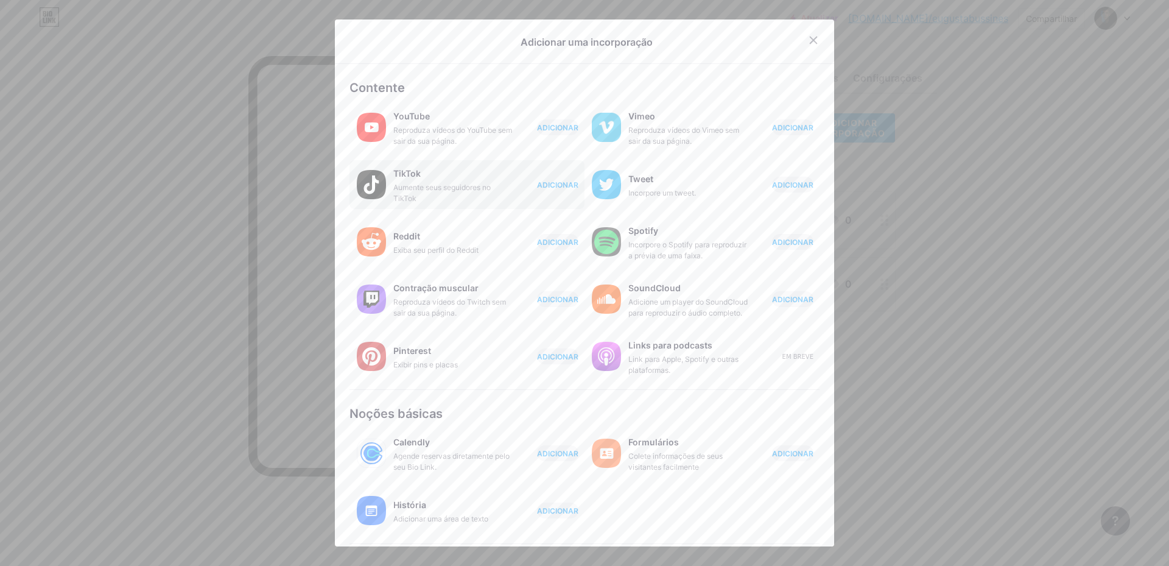
click at [546, 185] on font "ADICIONAR" at bounding box center [557, 184] width 41 height 9
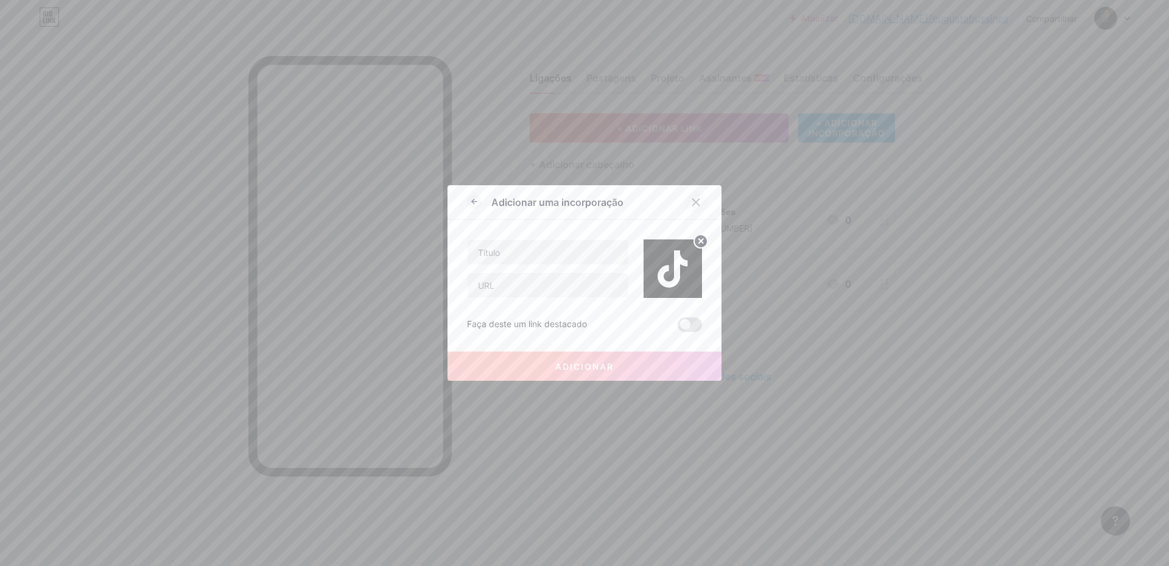
click at [693, 203] on icon at bounding box center [696, 202] width 10 height 10
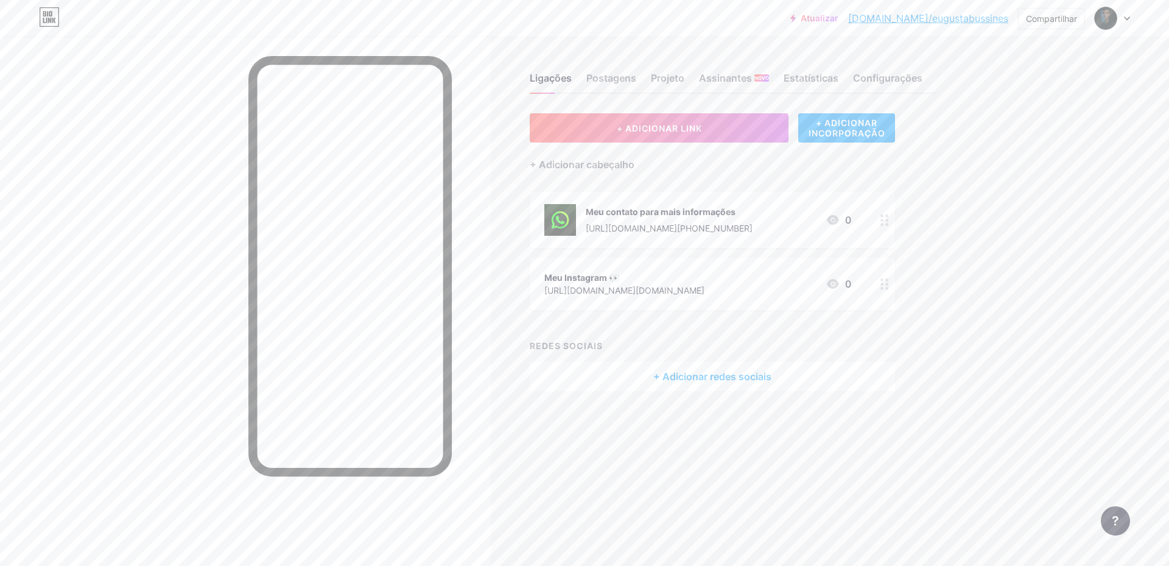
click at [825, 164] on div "+ Adicionar cabeçalho" at bounding box center [712, 158] width 365 height 30
click at [625, 82] on font "Postagens" at bounding box center [611, 78] width 50 height 12
click at [549, 77] on font "Ligações" at bounding box center [551, 78] width 42 height 12
click at [496, 281] on div "Ligações Postagens Projeto Assinantes NOVO Estatísticas Configurações + ADICION…" at bounding box center [494, 244] width 988 height 415
click at [484, 244] on div at bounding box center [245, 320] width 491 height 566
